Goal: Information Seeking & Learning: Check status

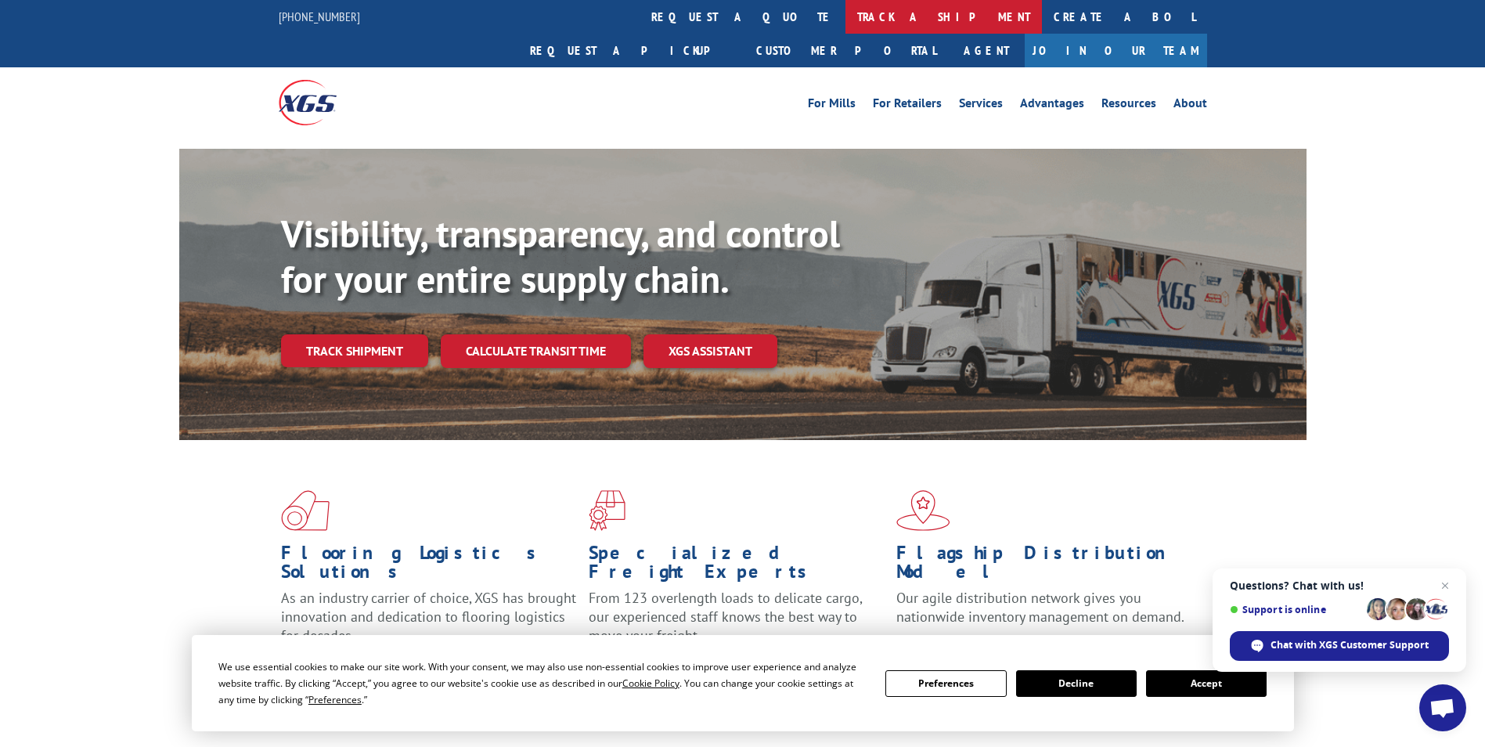
click at [845, 11] on link "track a shipment" at bounding box center [943, 17] width 196 height 34
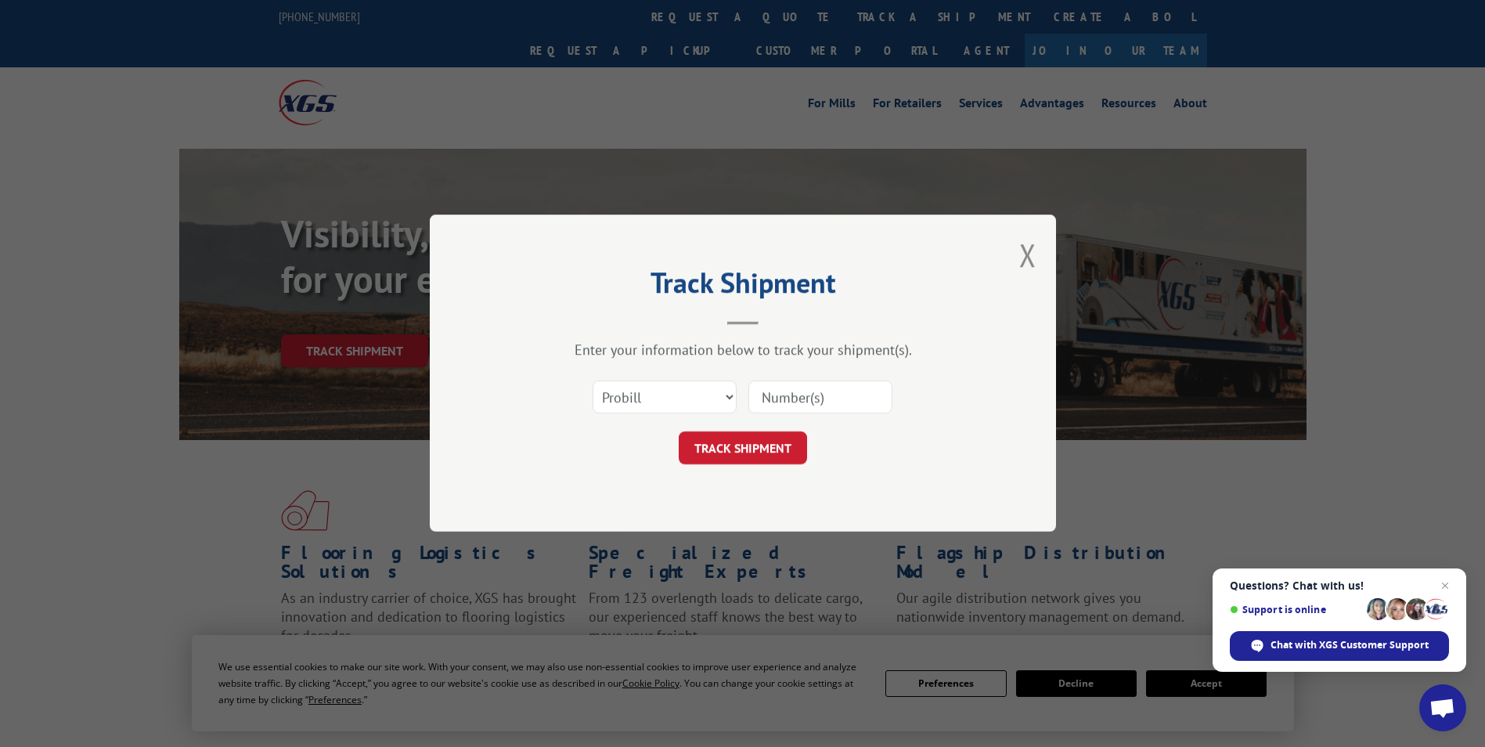
click at [777, 389] on input at bounding box center [820, 397] width 144 height 33
type input "2"
type input "17603836"
click at [733, 455] on button "TRACK SHIPMENT" at bounding box center [743, 448] width 128 height 33
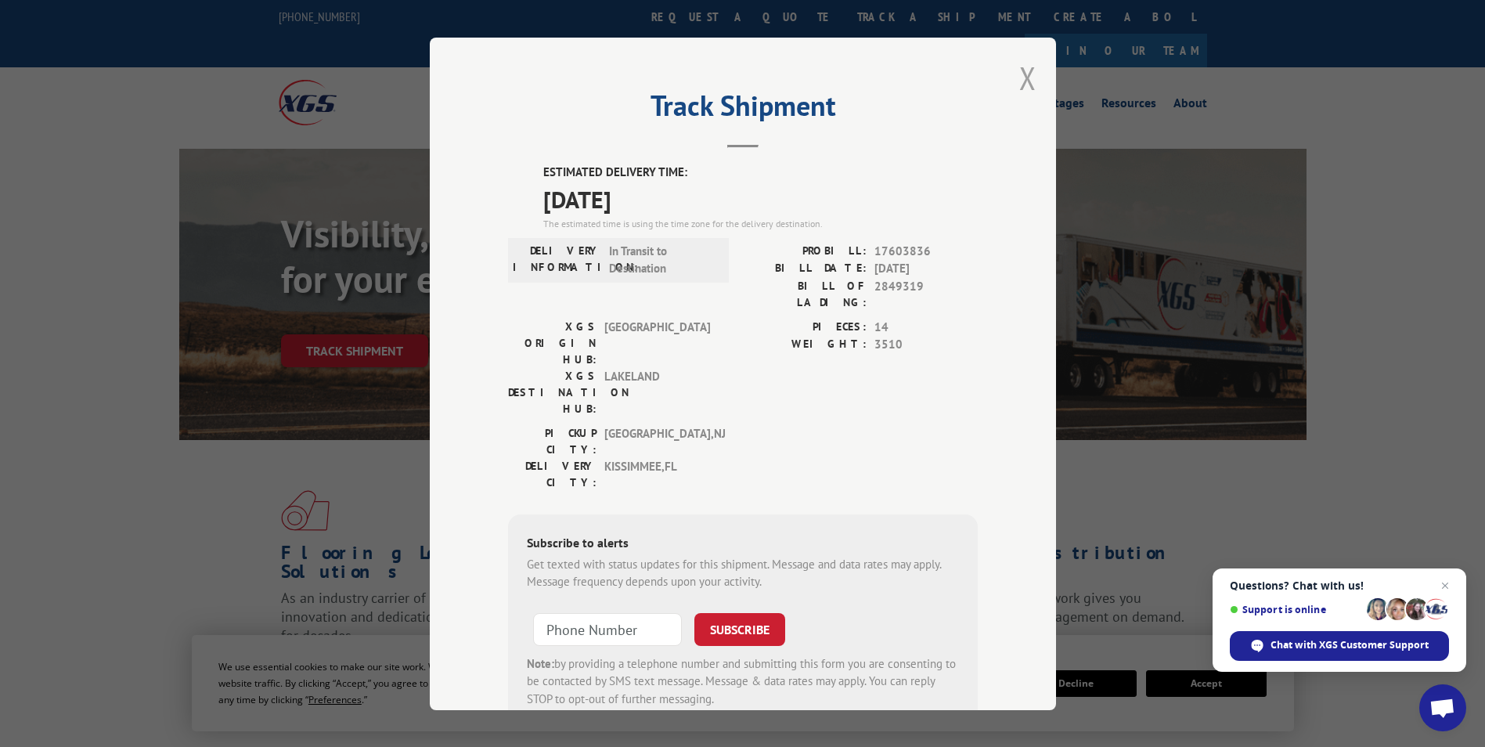
click at [1019, 84] on button "Close modal" at bounding box center [1027, 77] width 17 height 41
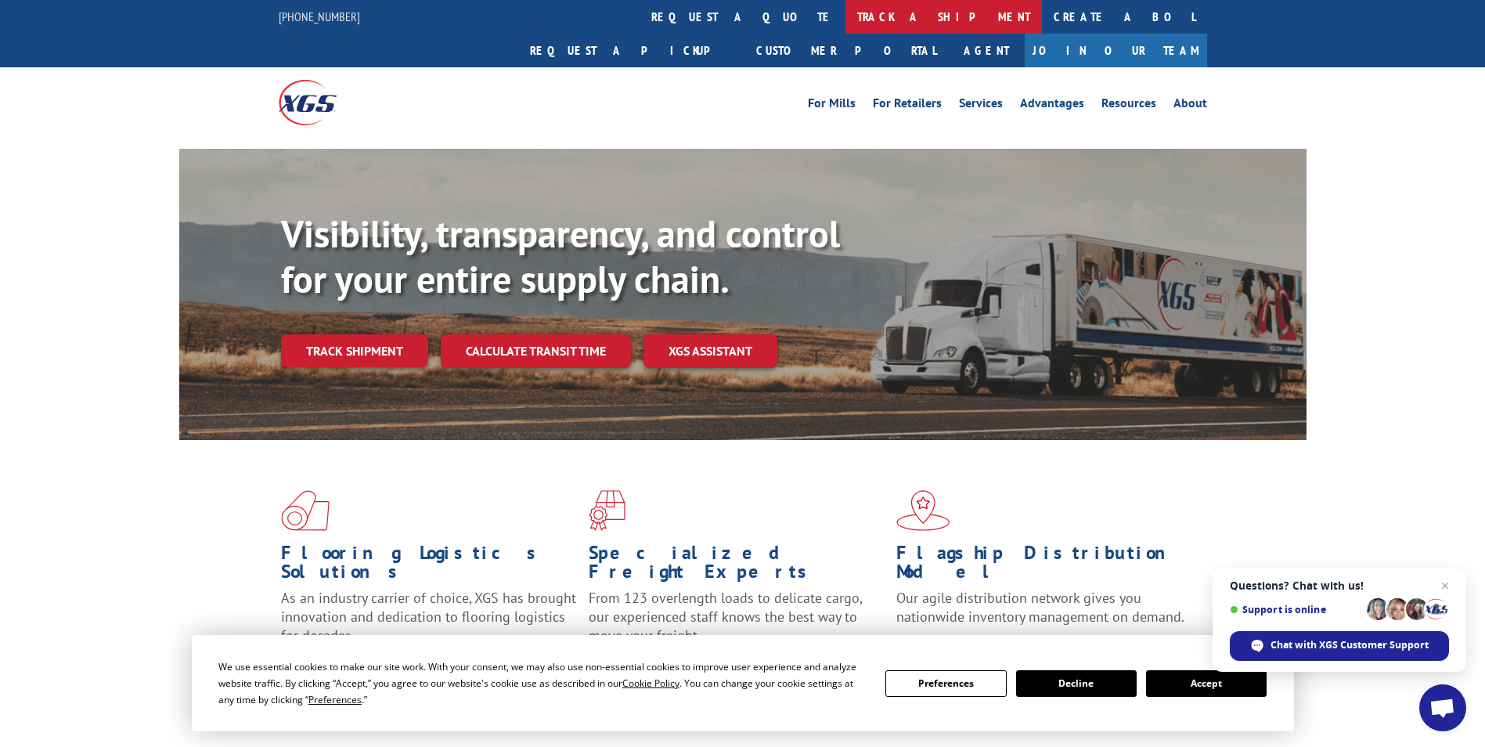
click at [845, 23] on link "track a shipment" at bounding box center [943, 17] width 196 height 34
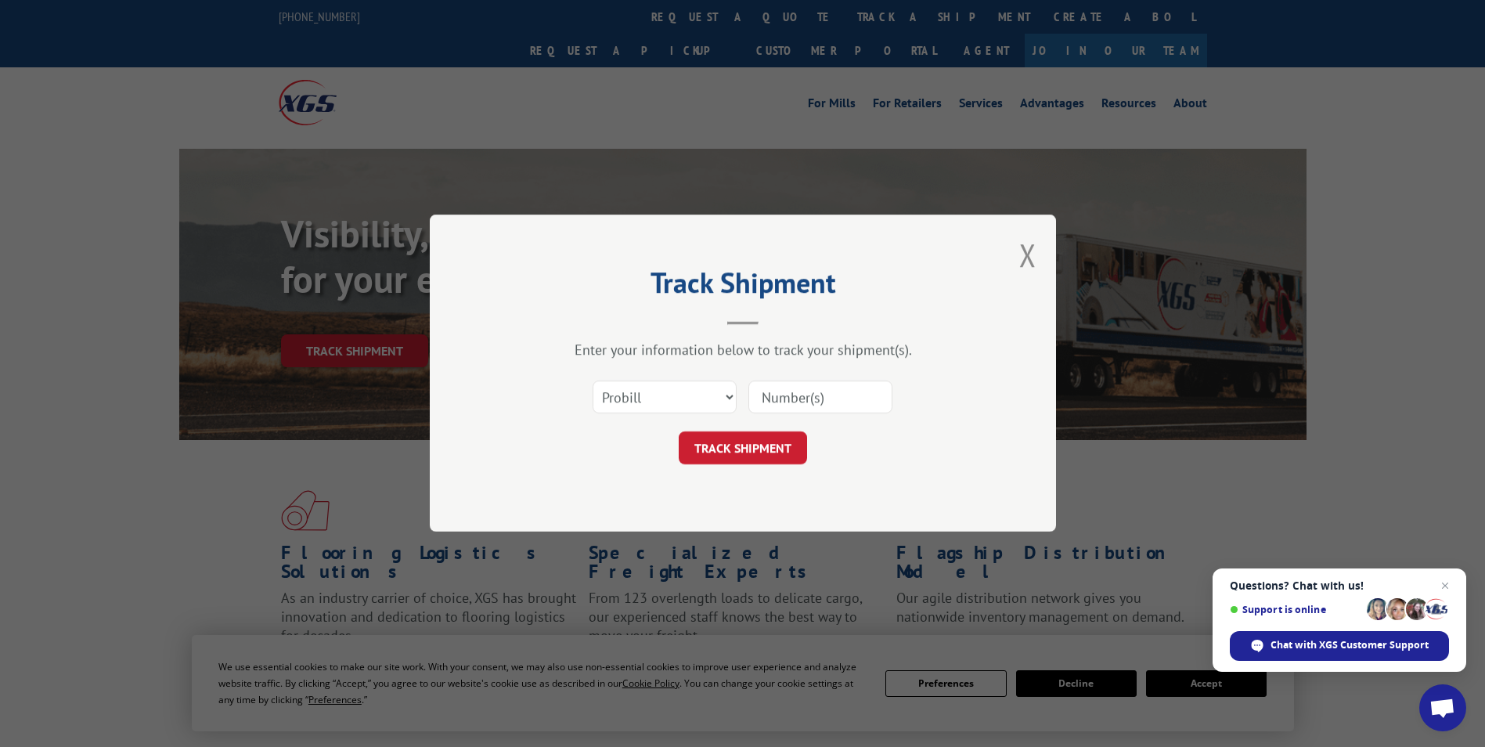
click at [773, 390] on input at bounding box center [820, 397] width 144 height 33
type input "16934976"
click at [793, 438] on button "TRACK SHIPMENT" at bounding box center [743, 448] width 128 height 33
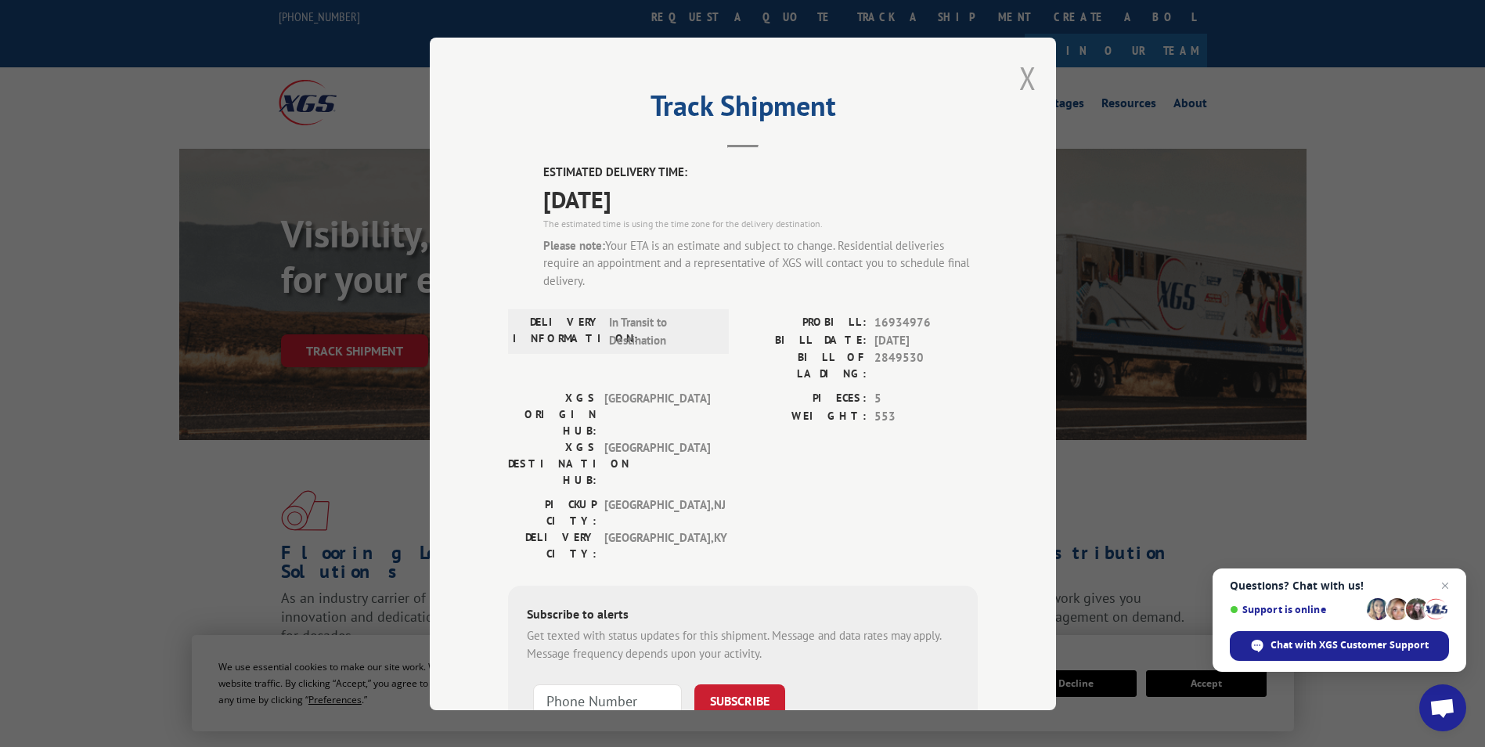
click at [1020, 81] on button "Close modal" at bounding box center [1027, 77] width 17 height 41
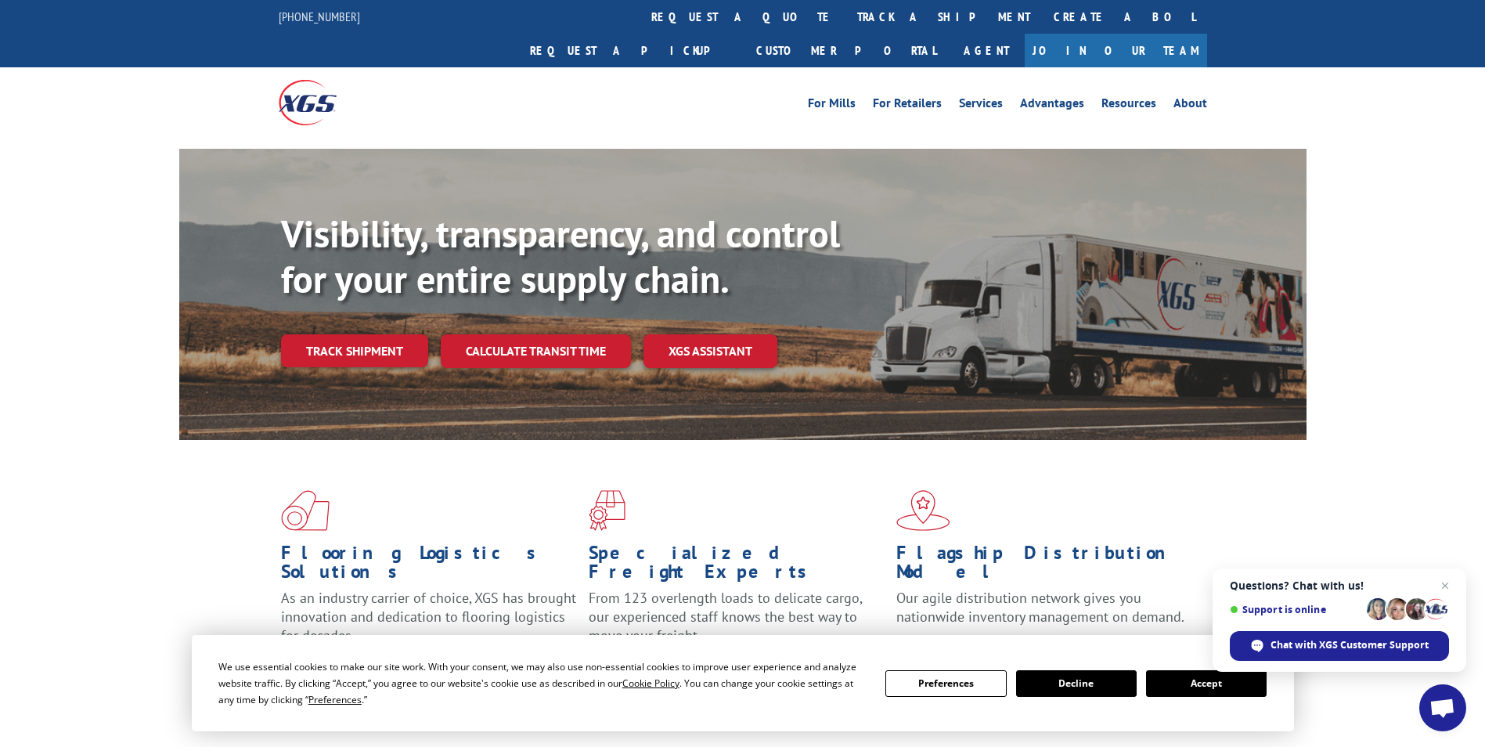
click at [845, 23] on link "track a shipment" at bounding box center [943, 17] width 196 height 34
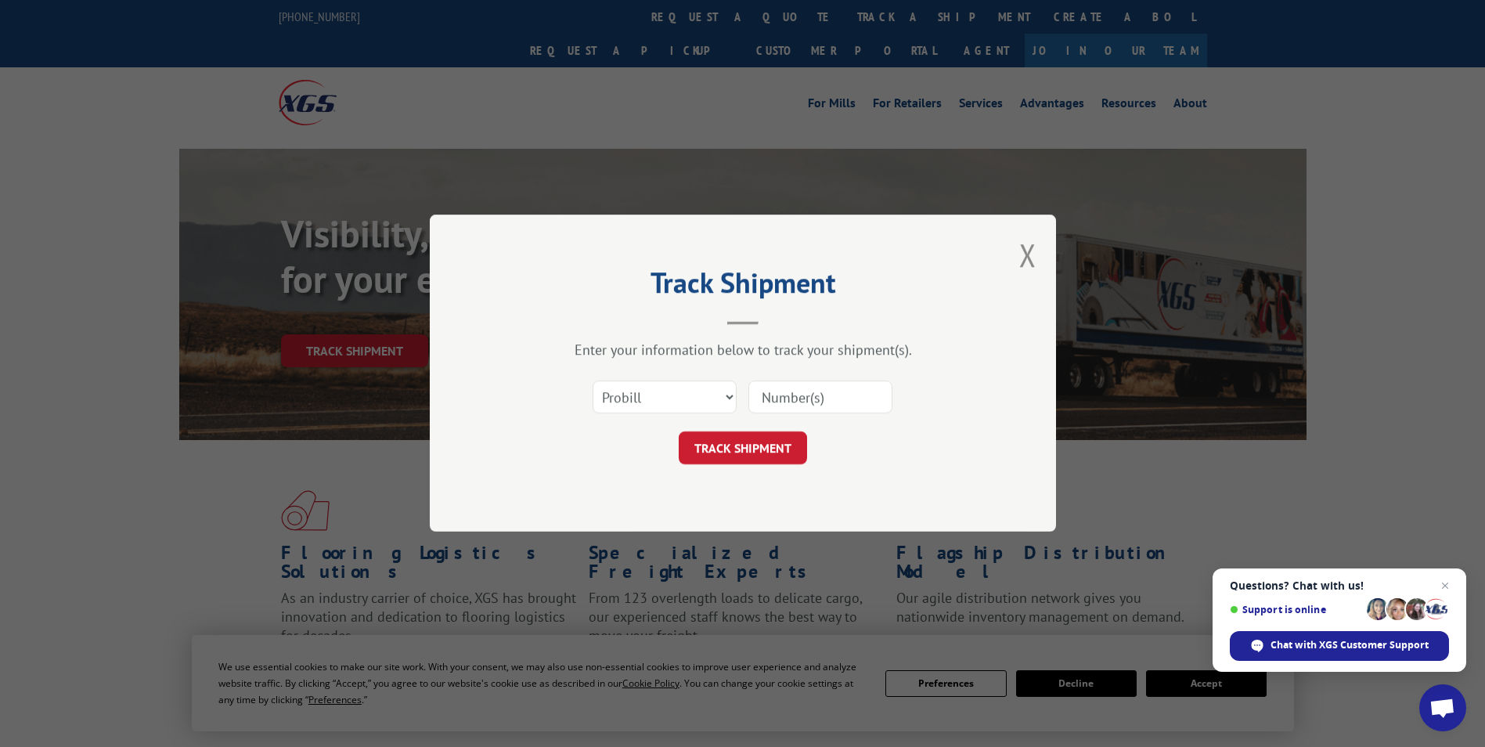
click at [804, 387] on input at bounding box center [820, 397] width 144 height 33
type input "17594939"
click at [733, 456] on button "TRACK SHIPMENT" at bounding box center [743, 448] width 128 height 33
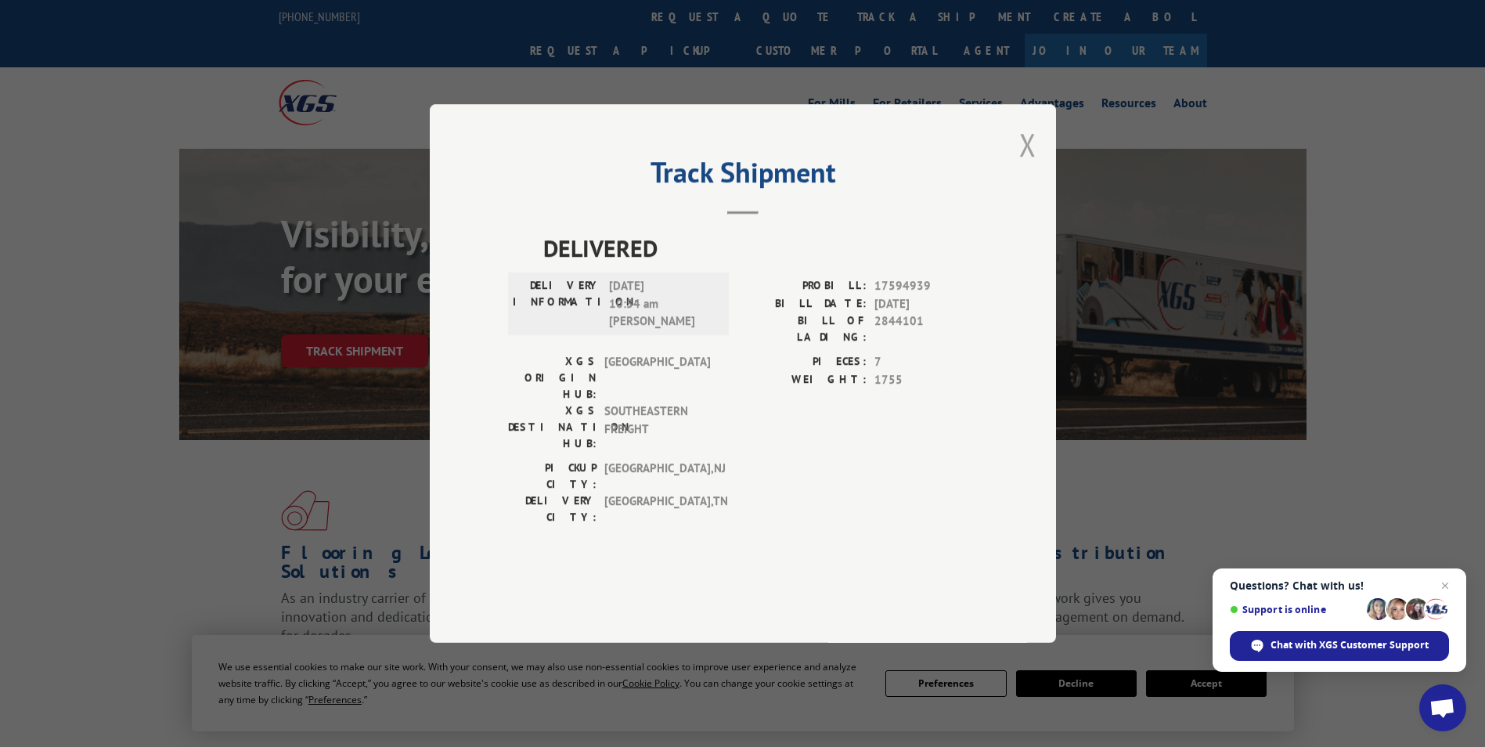
click at [1024, 165] on button "Close modal" at bounding box center [1027, 144] width 17 height 41
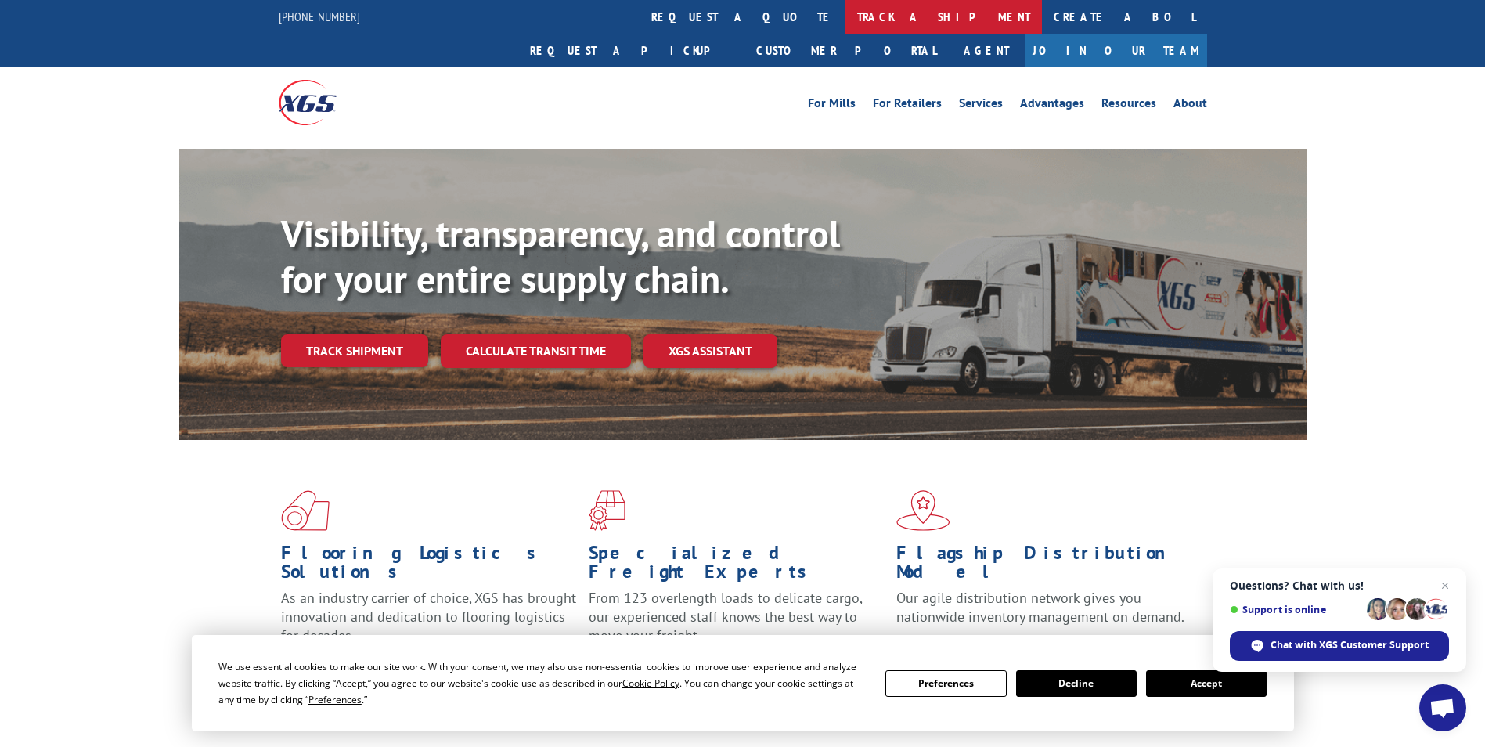
click at [845, 17] on link "track a shipment" at bounding box center [943, 17] width 196 height 34
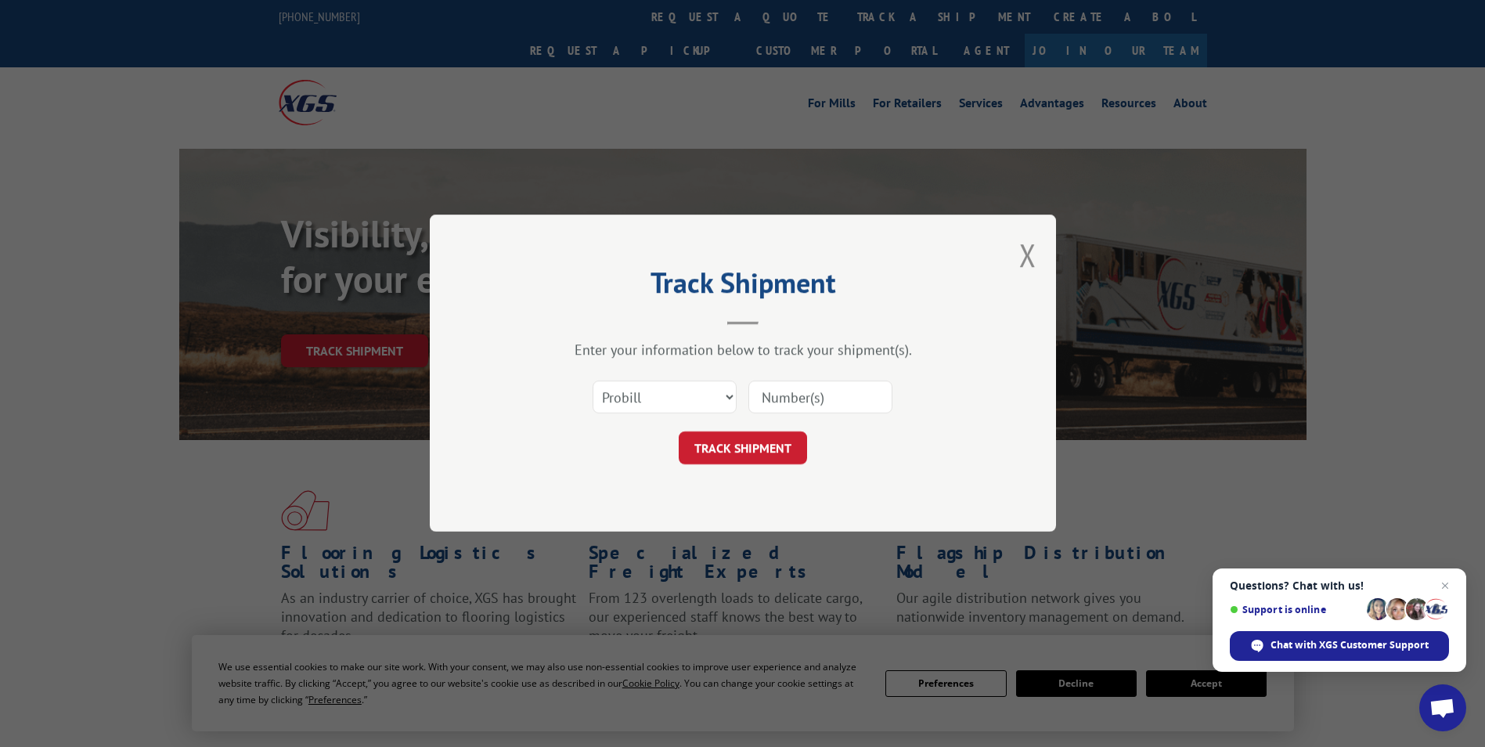
click at [791, 395] on input at bounding box center [820, 397] width 144 height 33
type input "17603156"
click at [780, 457] on button "TRACK SHIPMENT" at bounding box center [743, 448] width 128 height 33
